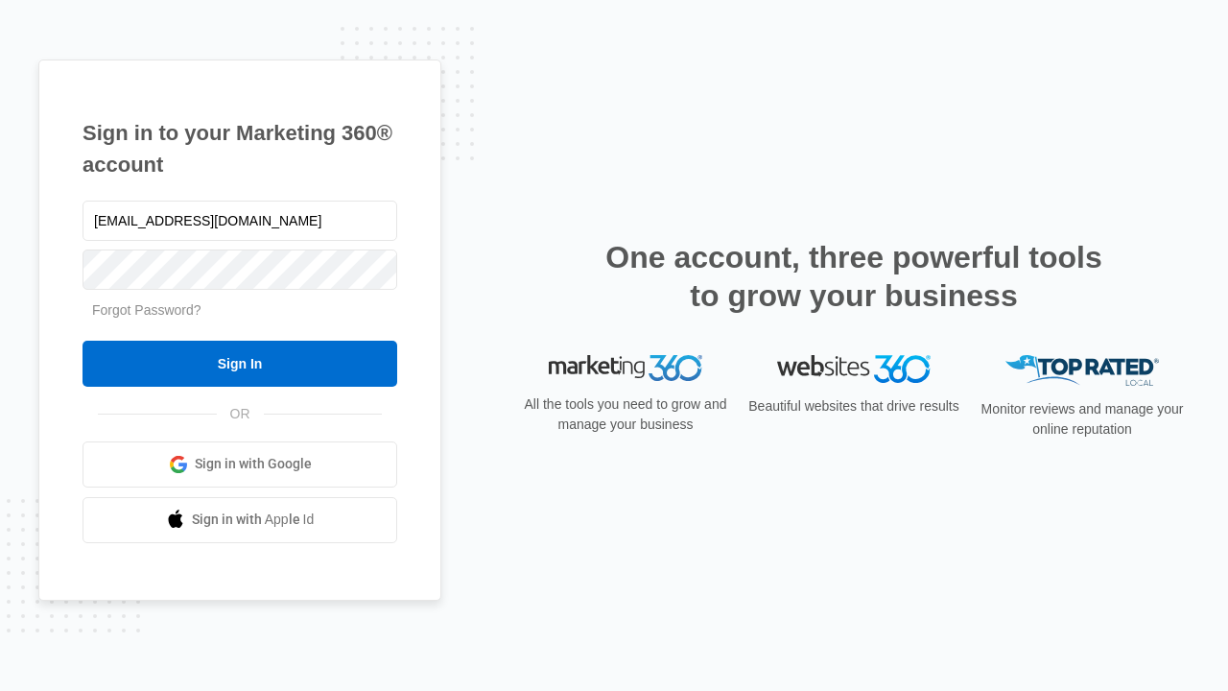
type input "dankie614@gmail.com"
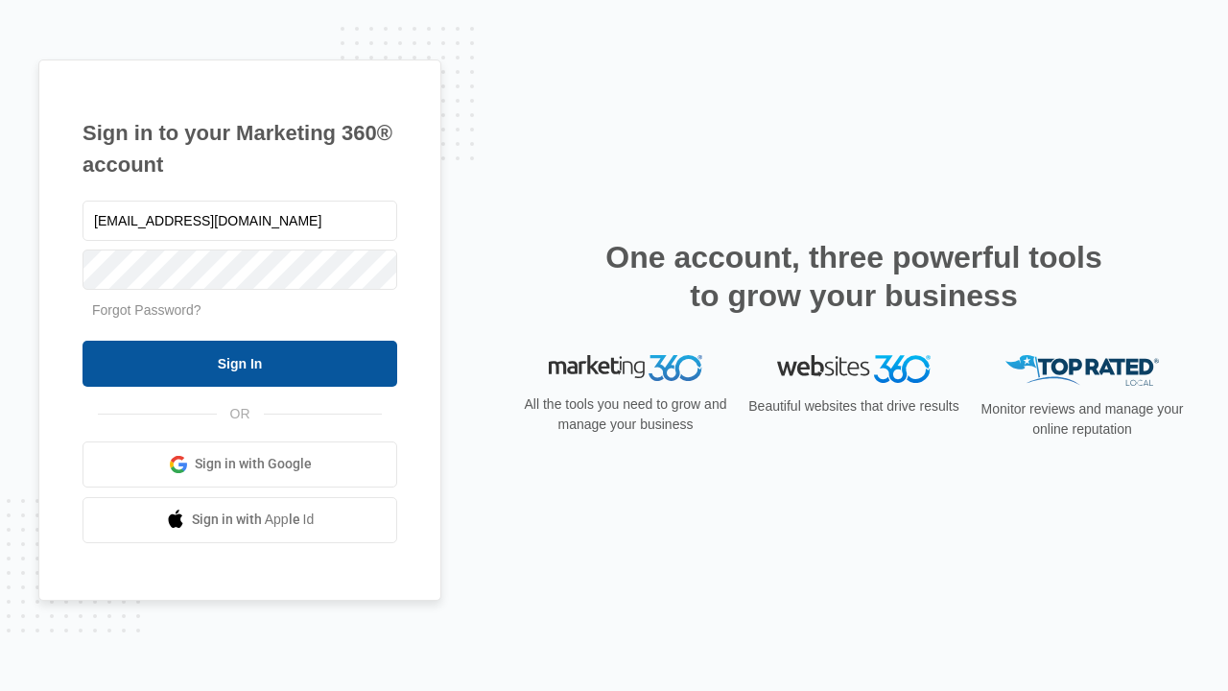
click at [240, 363] on input "Sign In" at bounding box center [240, 364] width 315 height 46
